Goal: Task Accomplishment & Management: Manage account settings

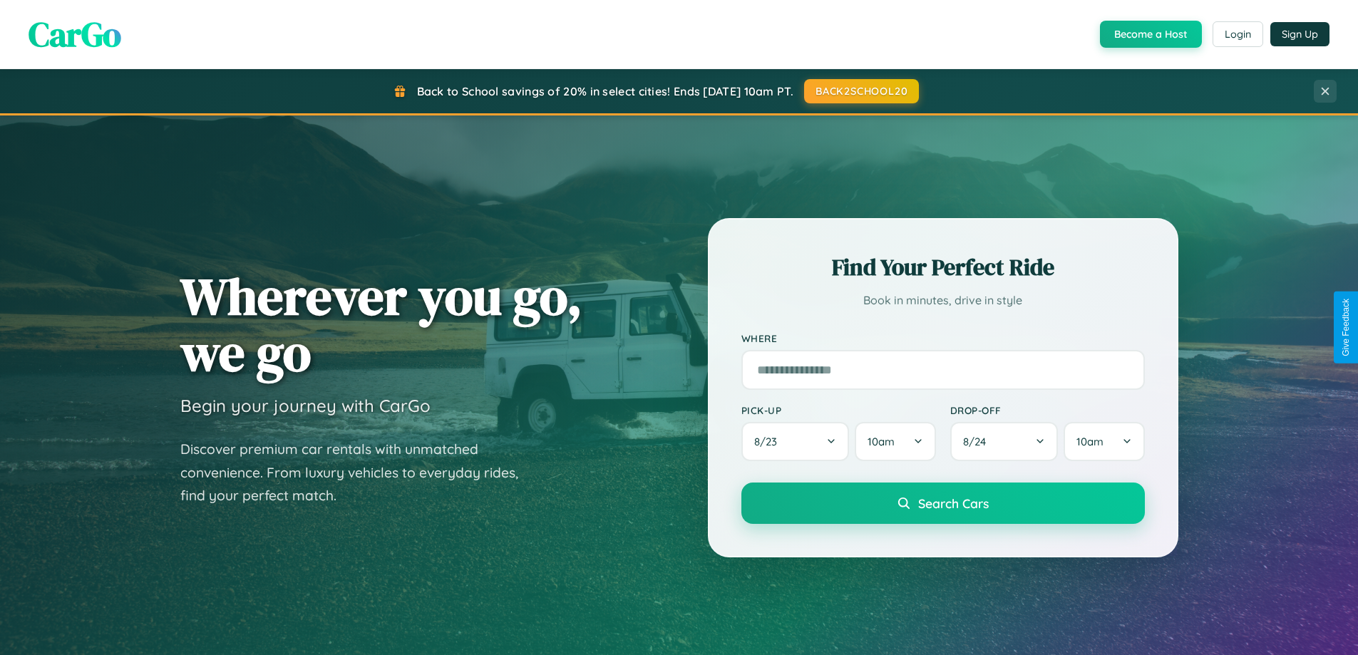
scroll to position [2742, 0]
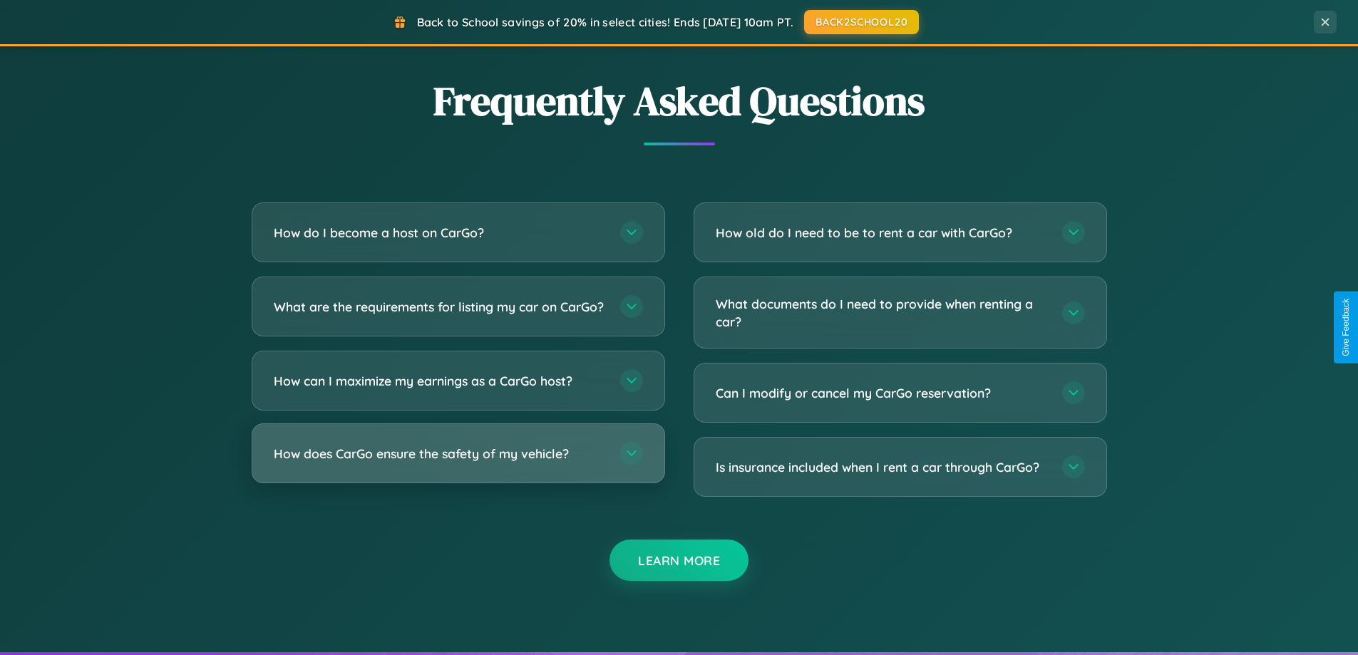
click at [458, 463] on h3 "How does CarGo ensure the safety of my vehicle?" at bounding box center [440, 454] width 332 height 18
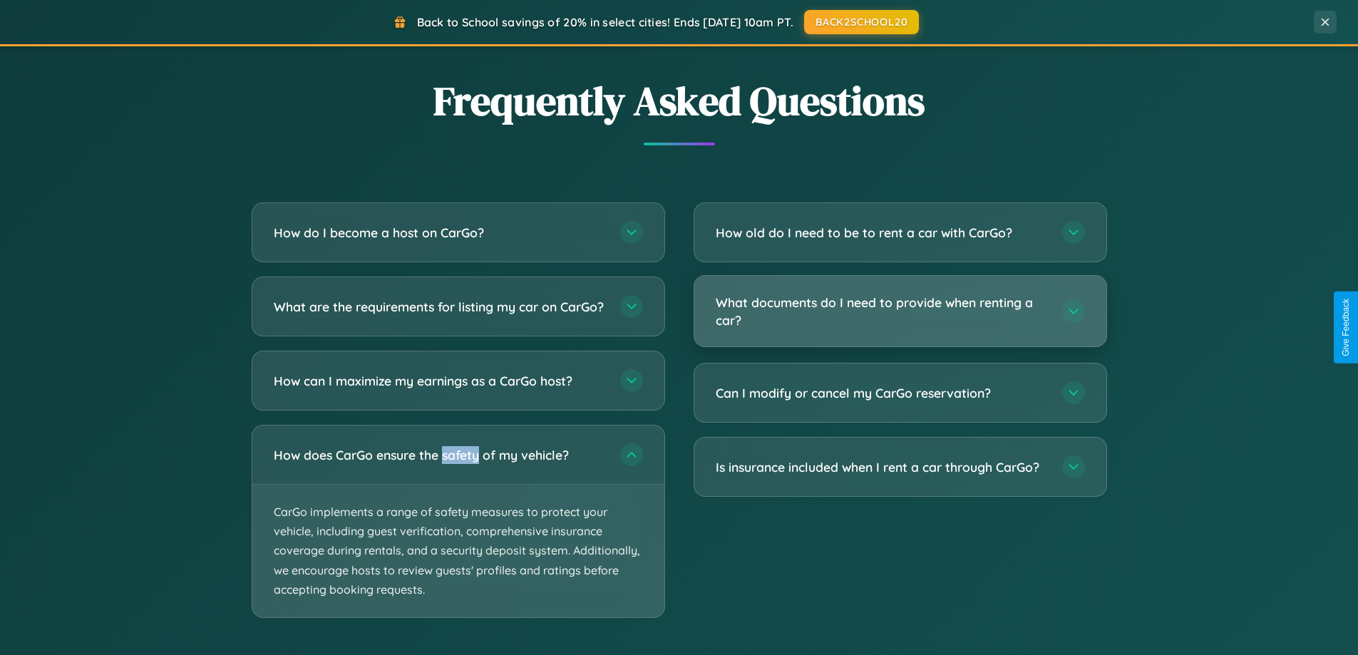
click at [899, 311] on h3 "What documents do I need to provide when renting a car?" at bounding box center [882, 311] width 332 height 35
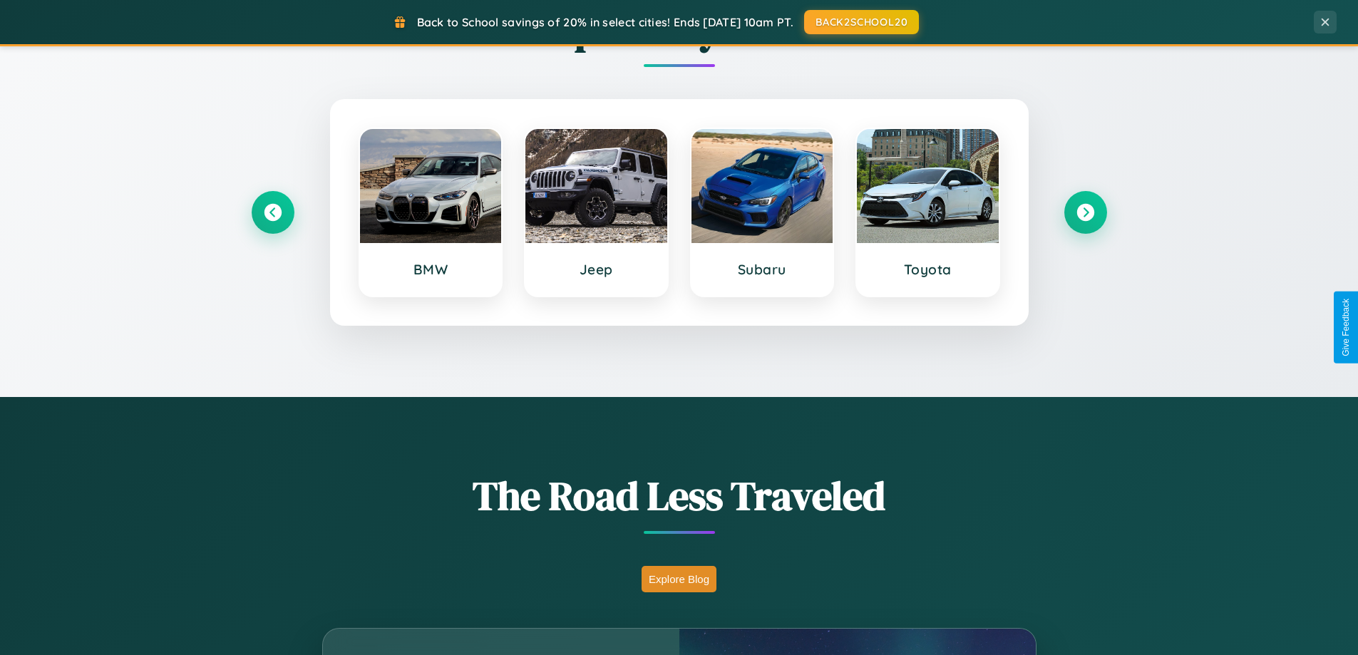
scroll to position [0, 0]
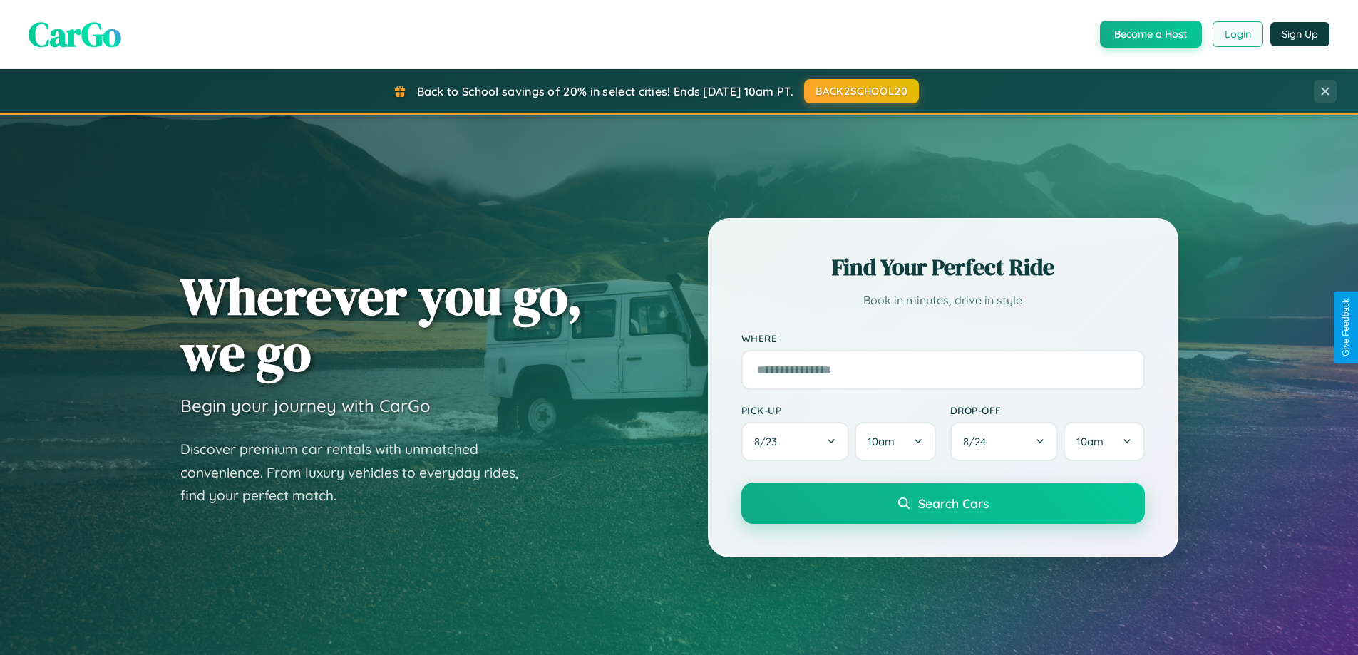
click at [1236, 34] on button "Login" at bounding box center [1237, 34] width 51 height 26
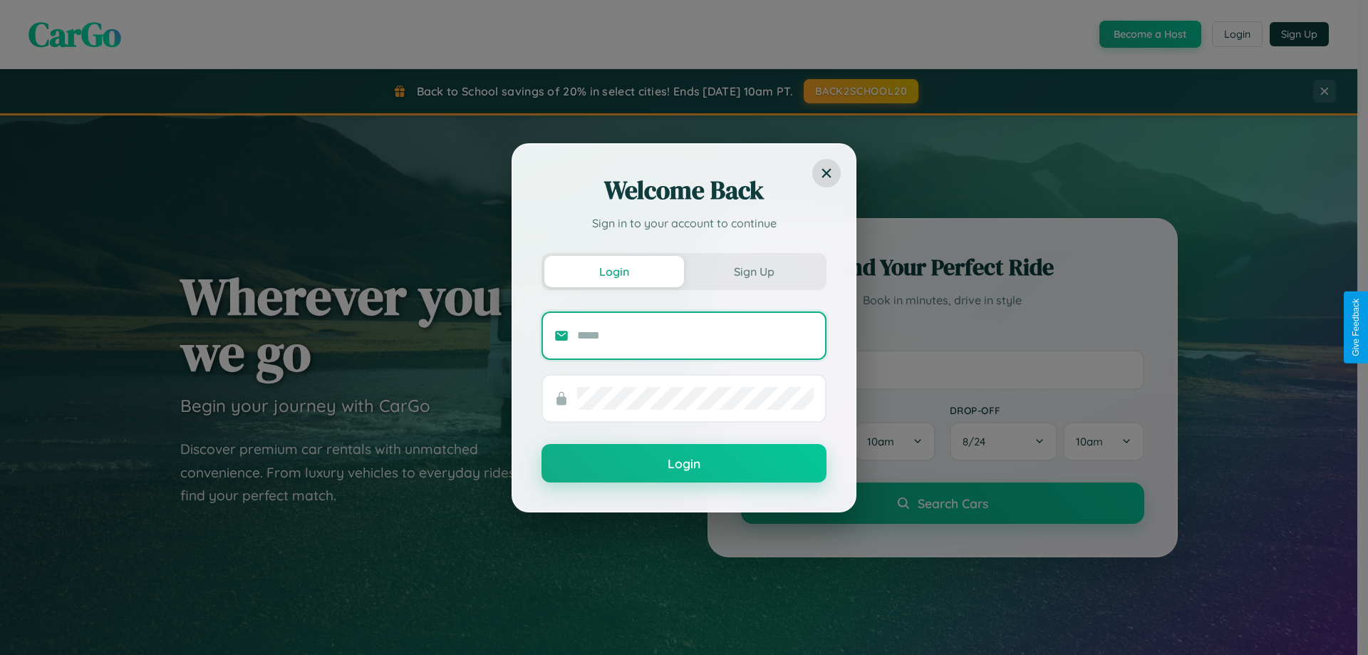
click at [696, 335] on input "text" at bounding box center [695, 335] width 237 height 23
type input "**********"
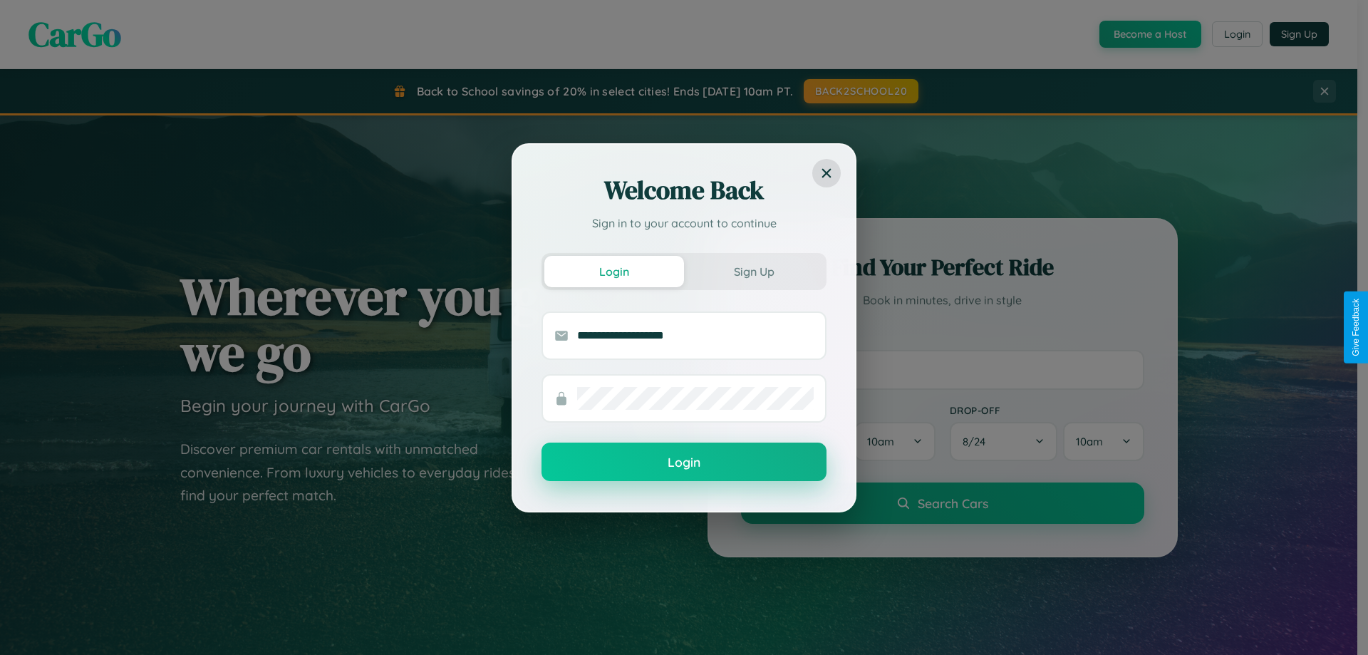
click at [684, 463] on button "Login" at bounding box center [684, 462] width 285 height 38
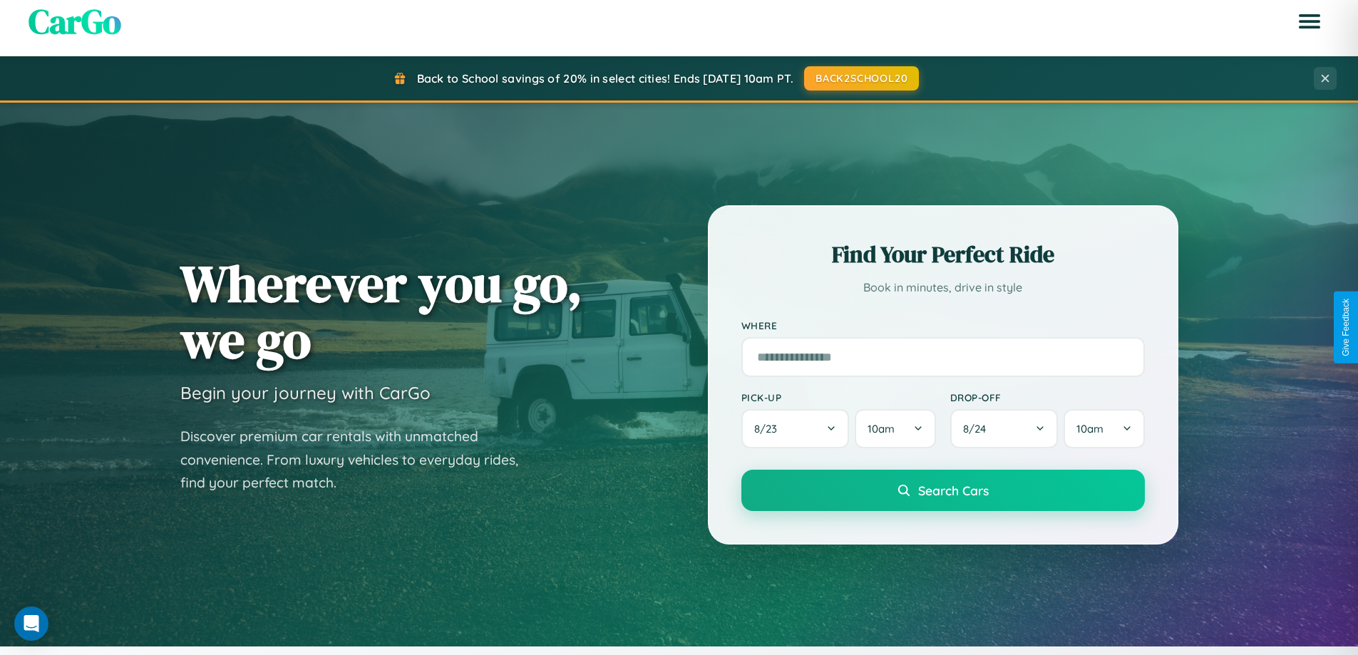
scroll to position [614, 0]
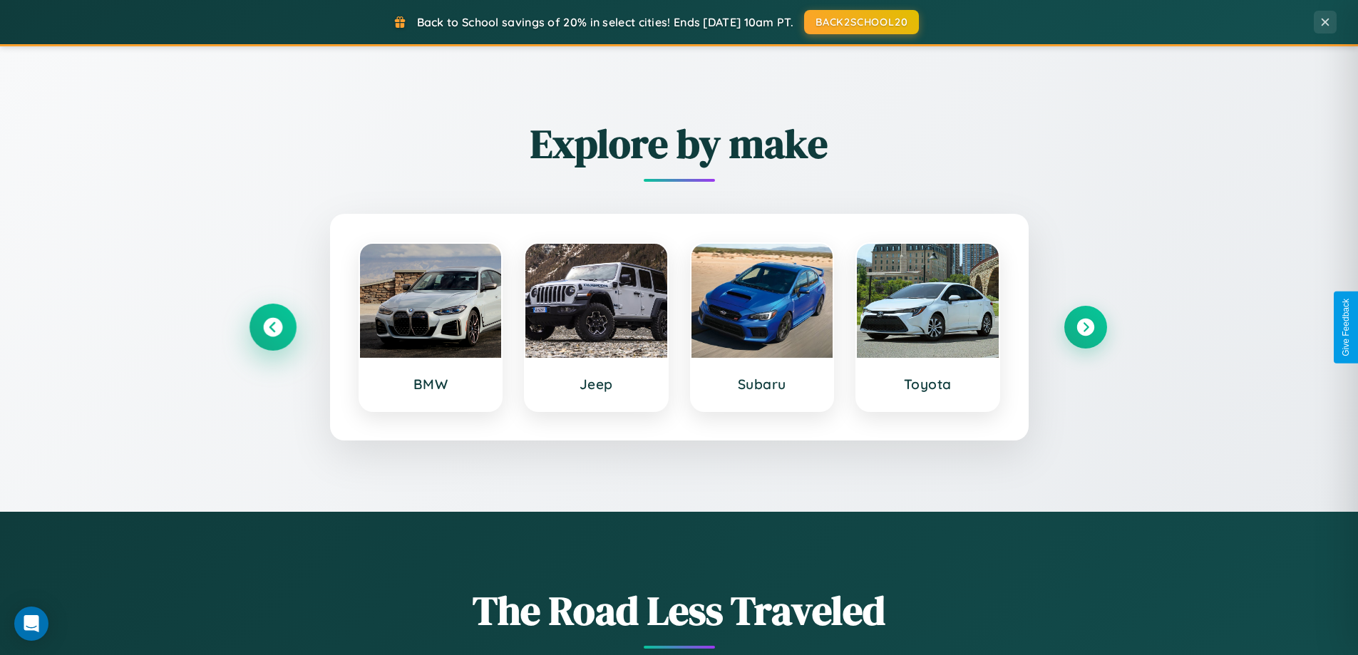
click at [272, 327] on icon at bounding box center [272, 327] width 19 height 19
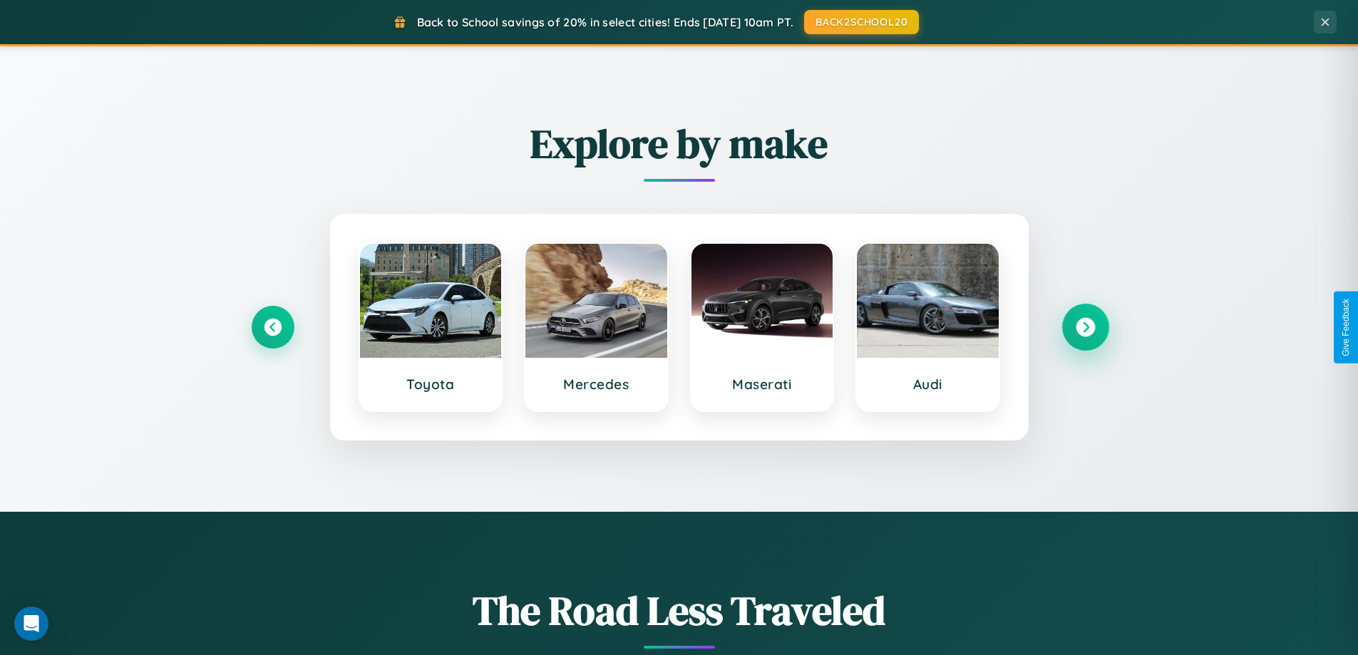
click at [1085, 327] on icon at bounding box center [1084, 327] width 19 height 19
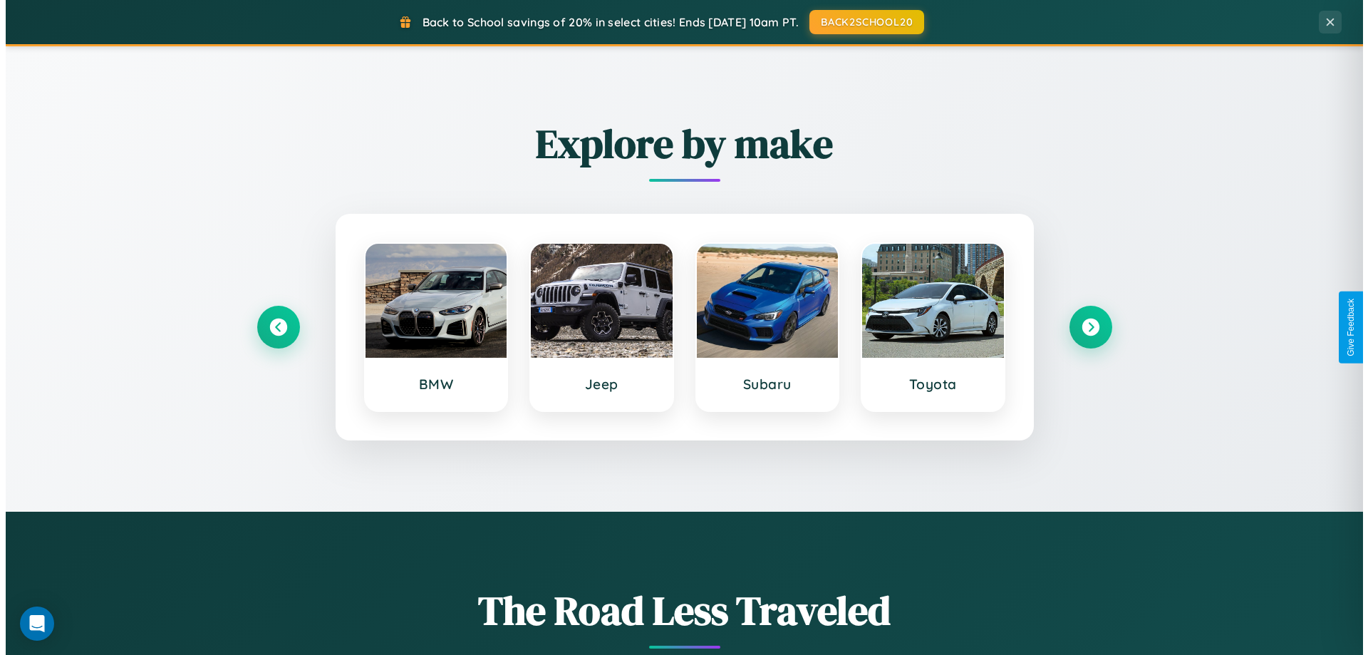
scroll to position [0, 0]
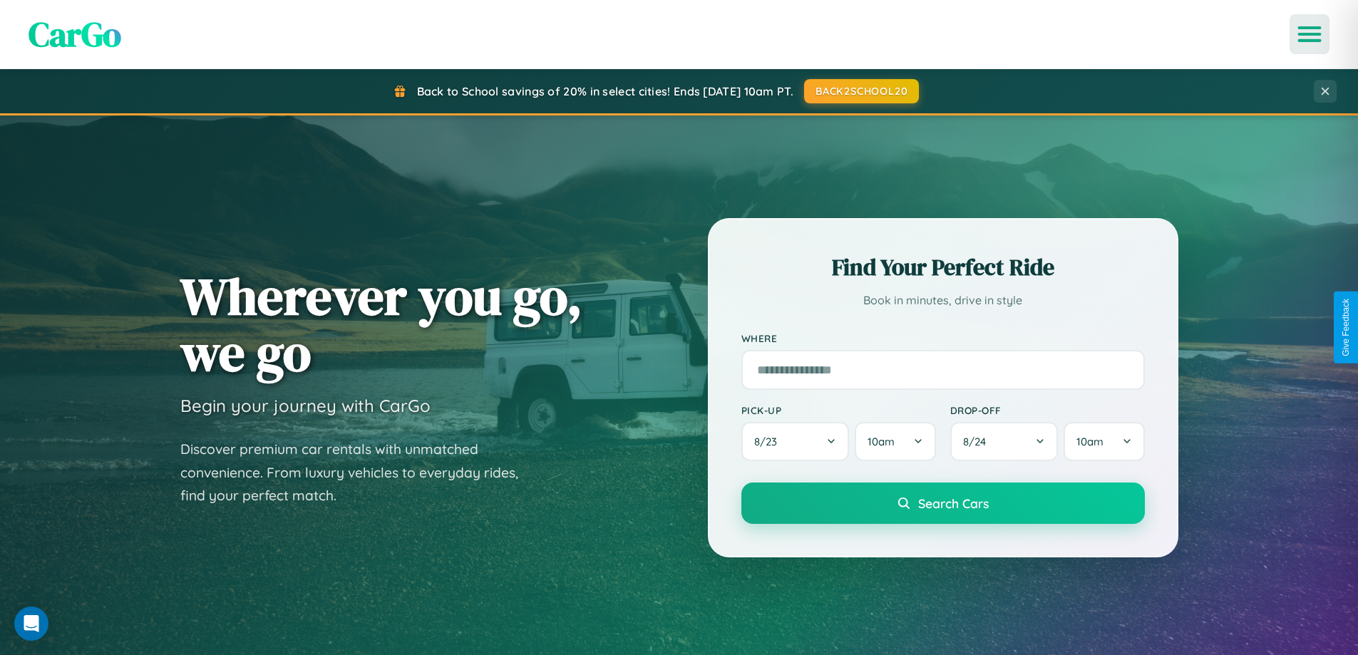
click at [1309, 34] on icon "Open menu" at bounding box center [1309, 34] width 21 height 13
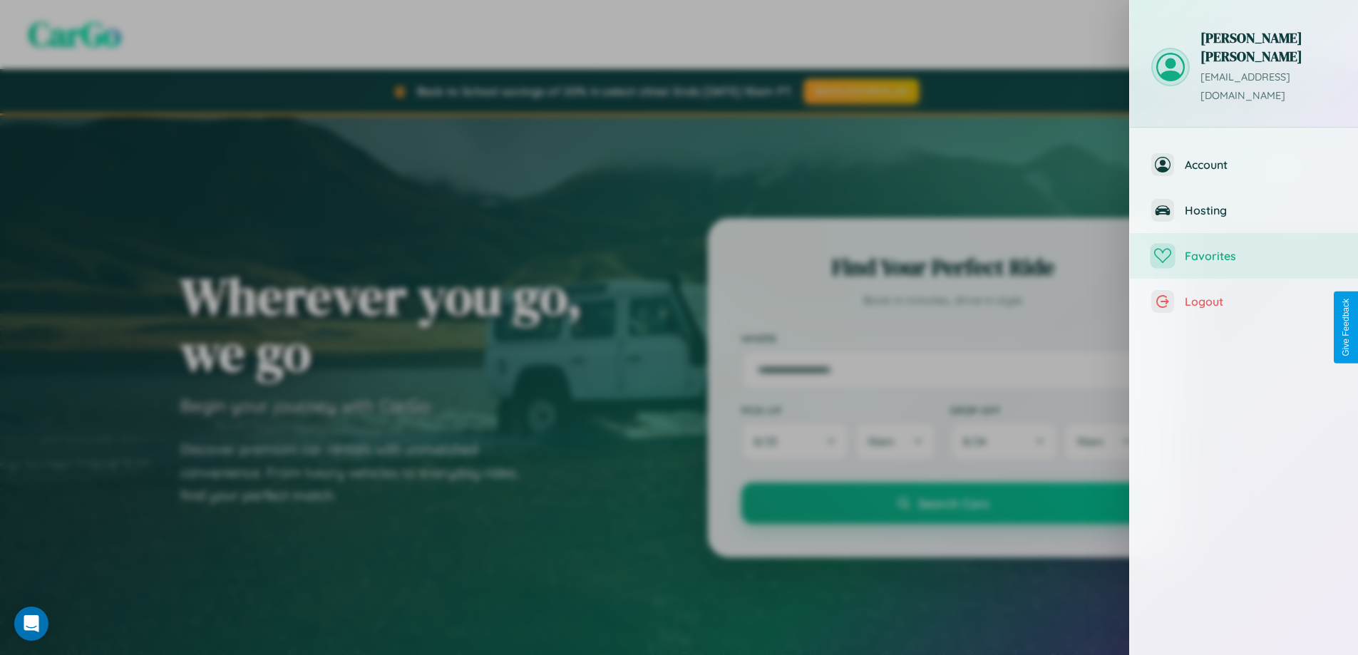
click at [1244, 249] on span "Favorites" at bounding box center [1260, 256] width 152 height 14
